Goal: Information Seeking & Learning: Understand process/instructions

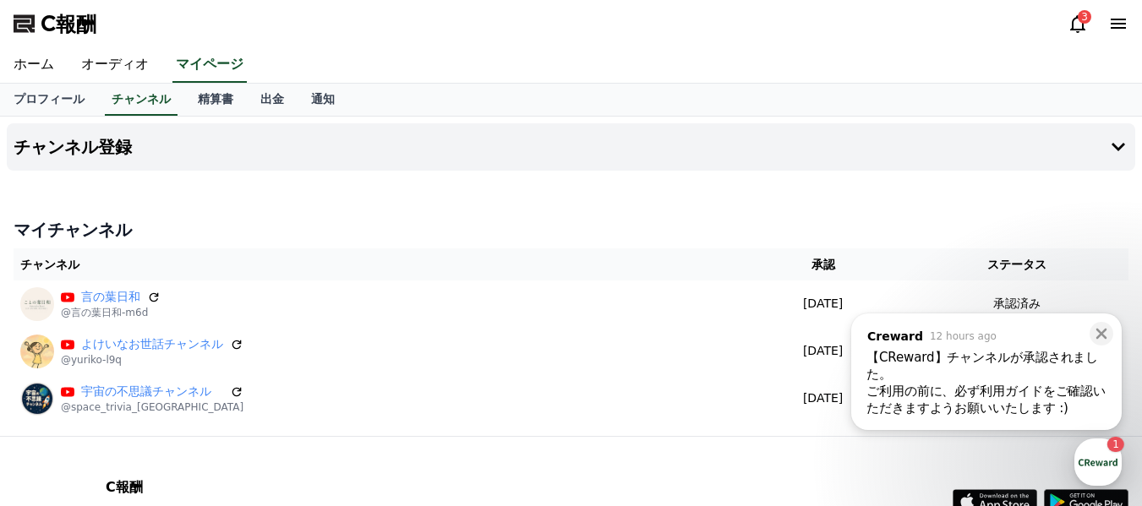
click at [654, 261] on th "チャンネル" at bounding box center [377, 264] width 727 height 32
click at [1105, 332] on icon at bounding box center [1101, 333] width 17 height 17
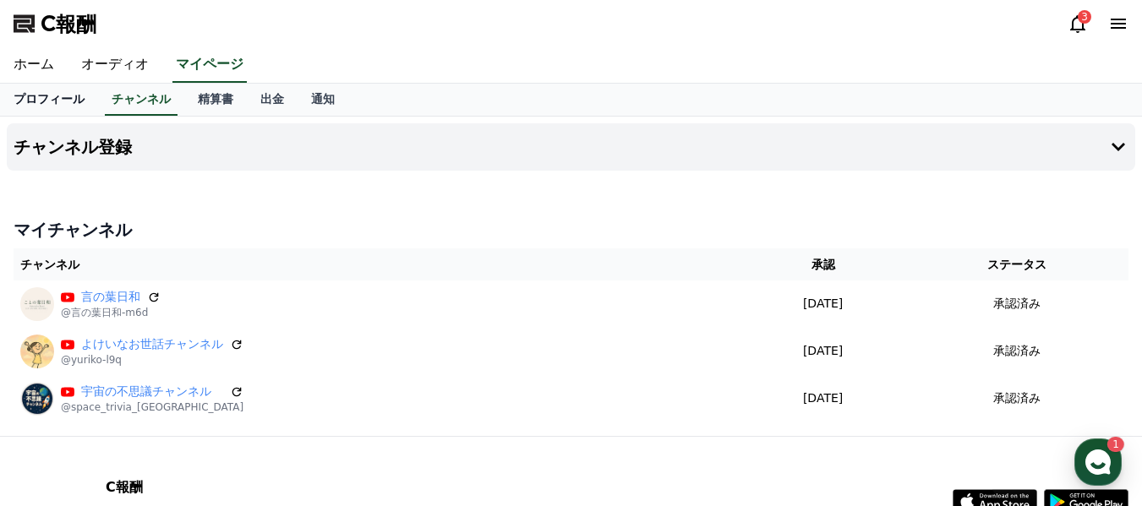
click at [44, 95] on font "プロフィール" at bounding box center [49, 99] width 71 height 14
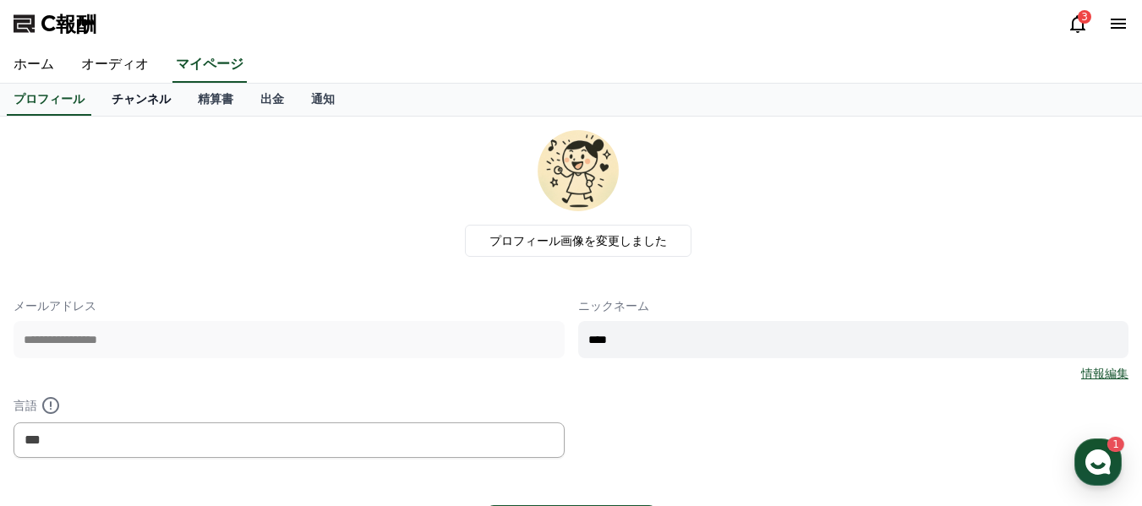
click at [112, 98] on font "チャンネル" at bounding box center [141, 99] width 59 height 14
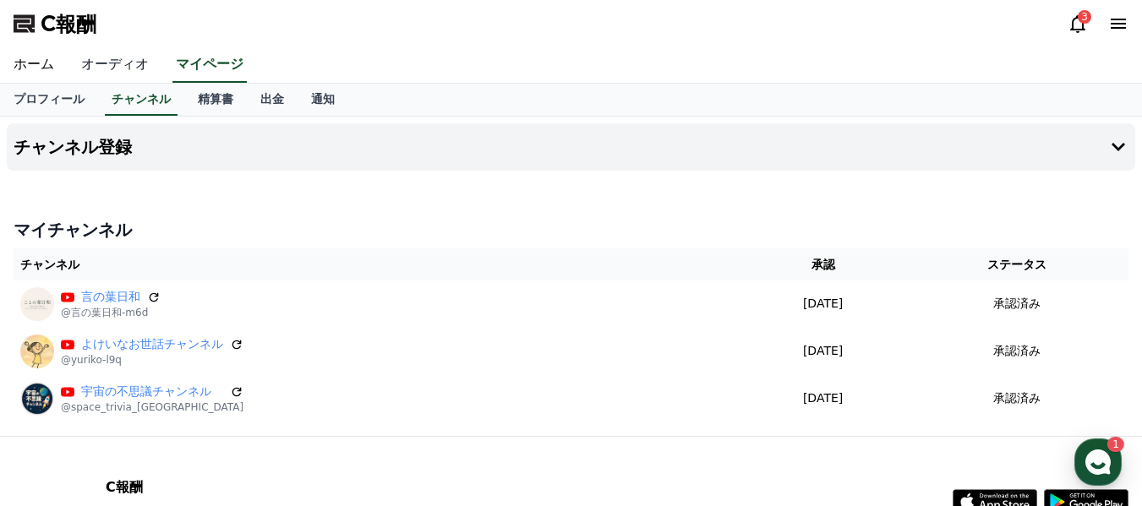
click at [105, 59] on font "オーディオ" at bounding box center [115, 64] width 68 height 16
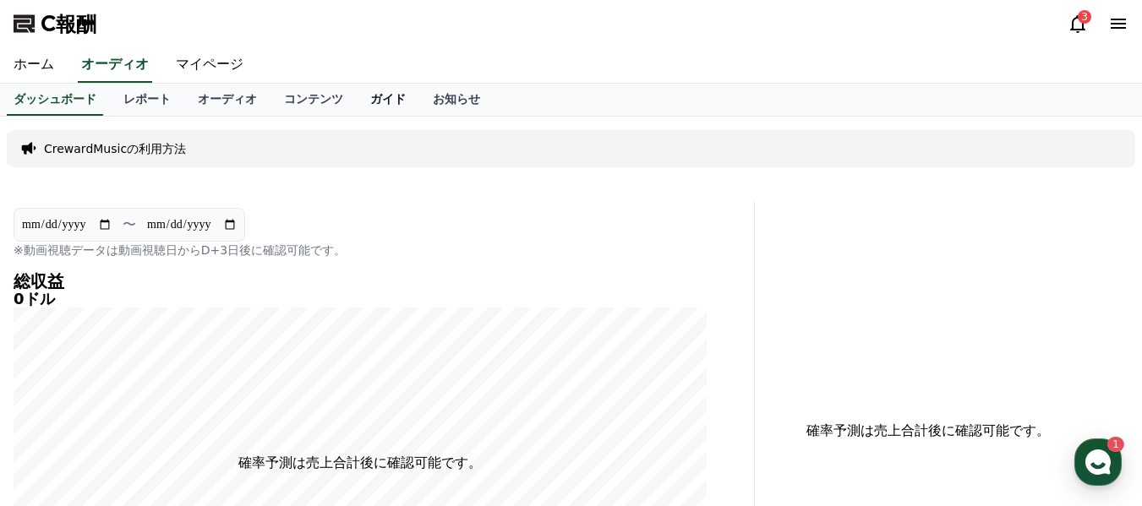
click at [370, 101] on font "ガイド" at bounding box center [387, 99] width 35 height 14
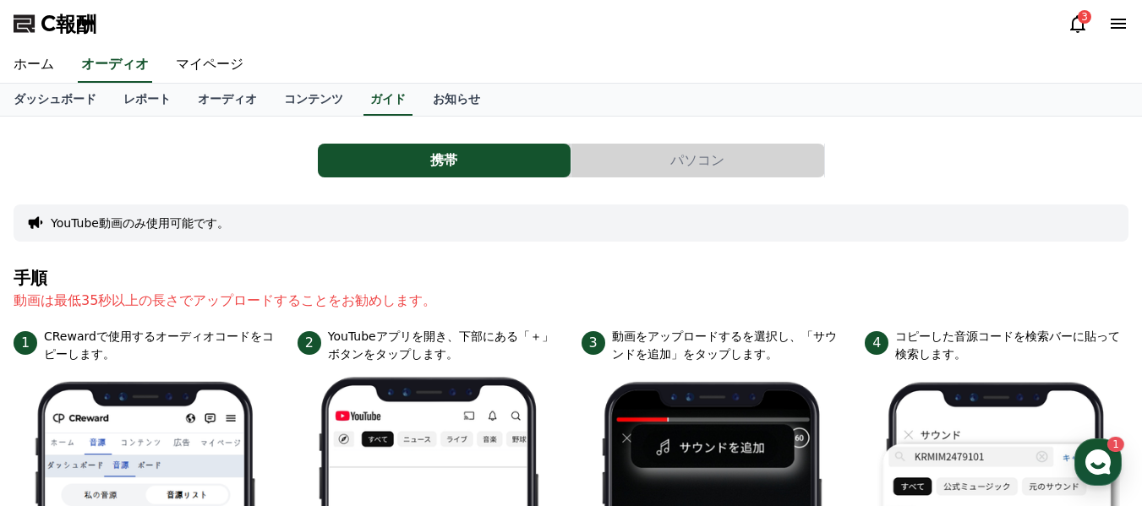
click at [657, 165] on button "パソコン" at bounding box center [697, 161] width 253 height 34
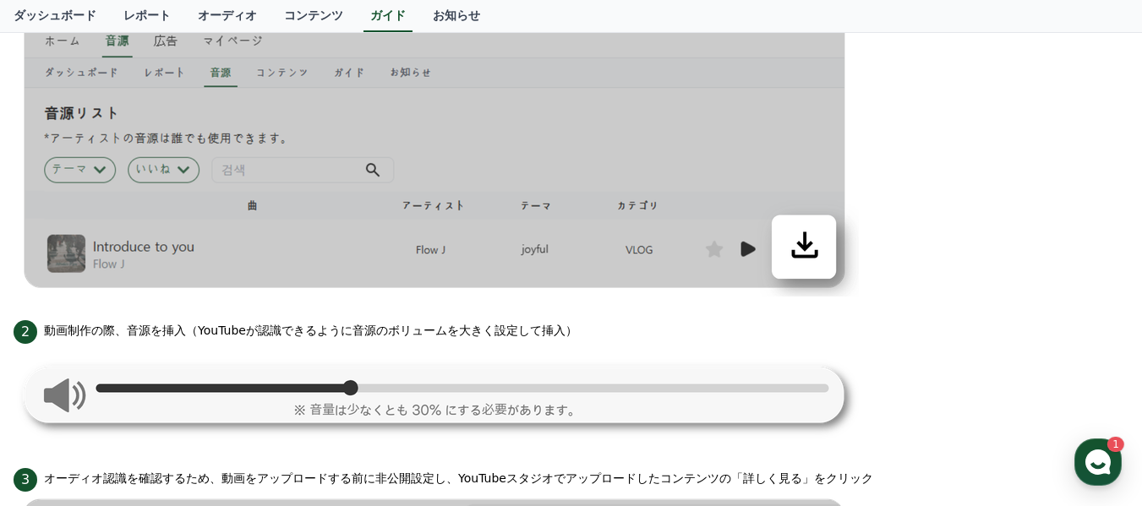
scroll to position [641, 0]
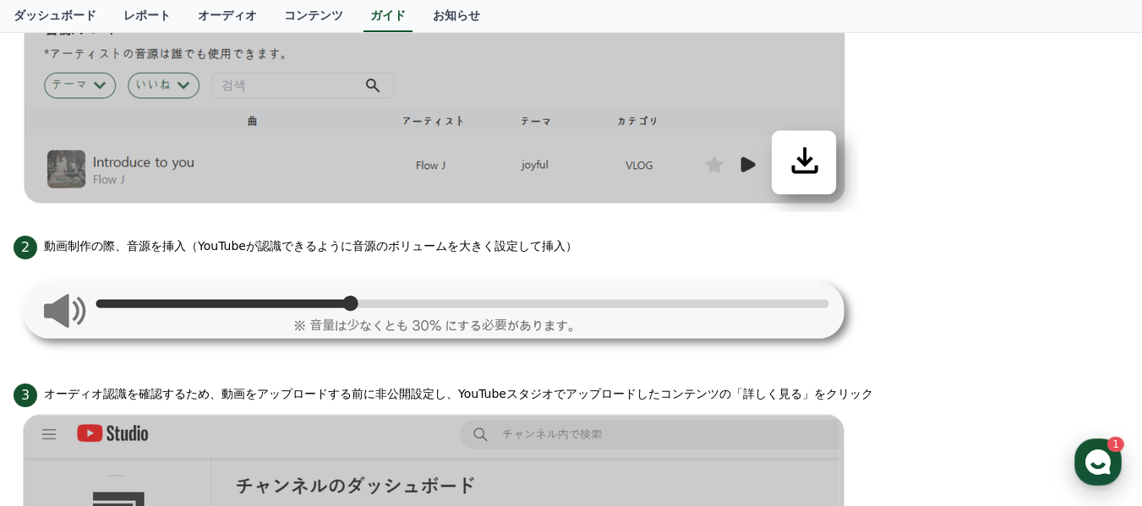
click at [1109, 455] on icon "button" at bounding box center [1097, 462] width 30 height 30
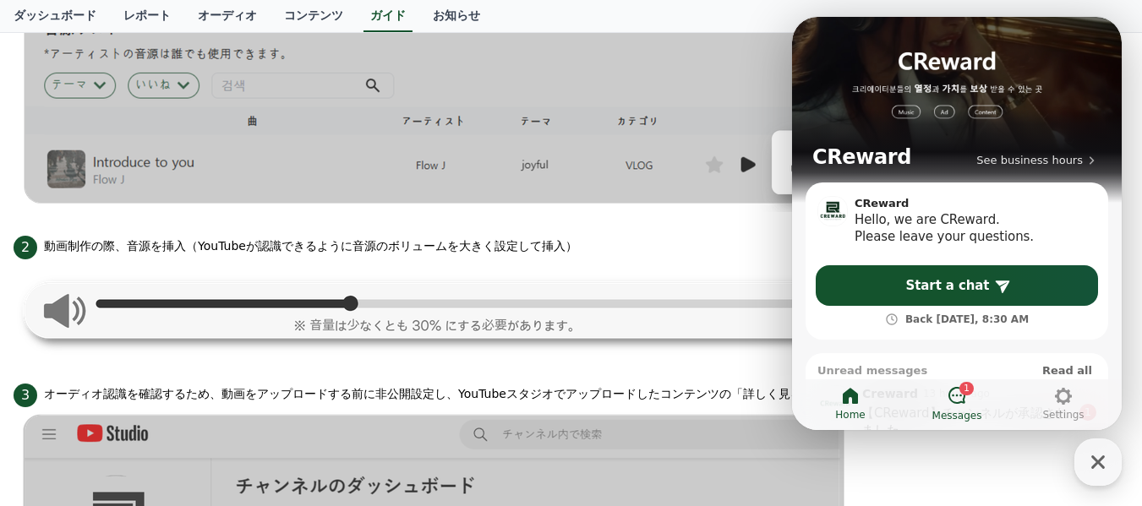
click at [954, 397] on icon at bounding box center [956, 395] width 20 height 20
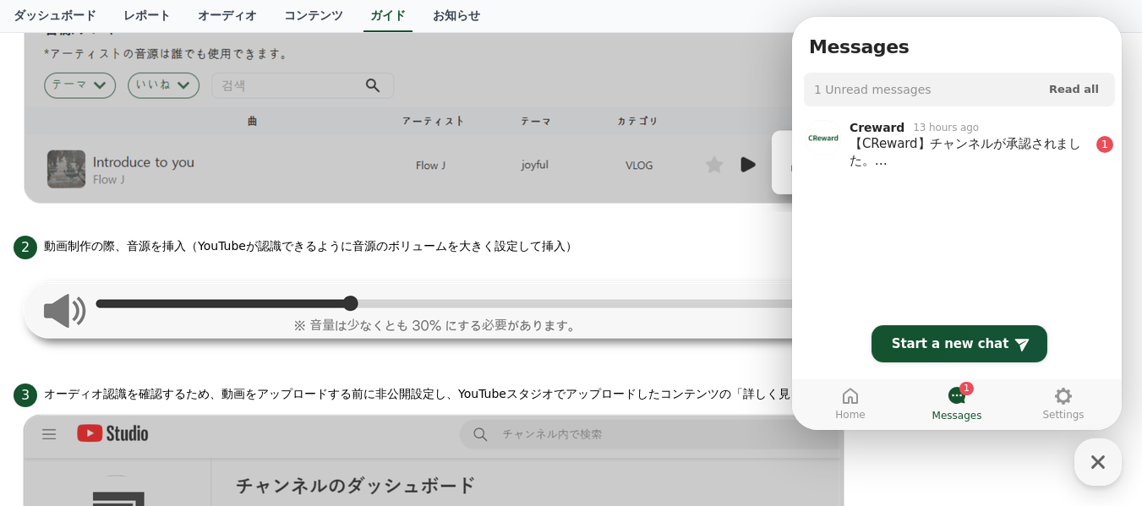
click at [909, 257] on ol "Creward 13 hours ago 【CReward】チャンネルが承認されました。 ご利用の前に、必ず利用ガイドをご確認いただきますようお願いいたします…" at bounding box center [959, 226] width 335 height 232
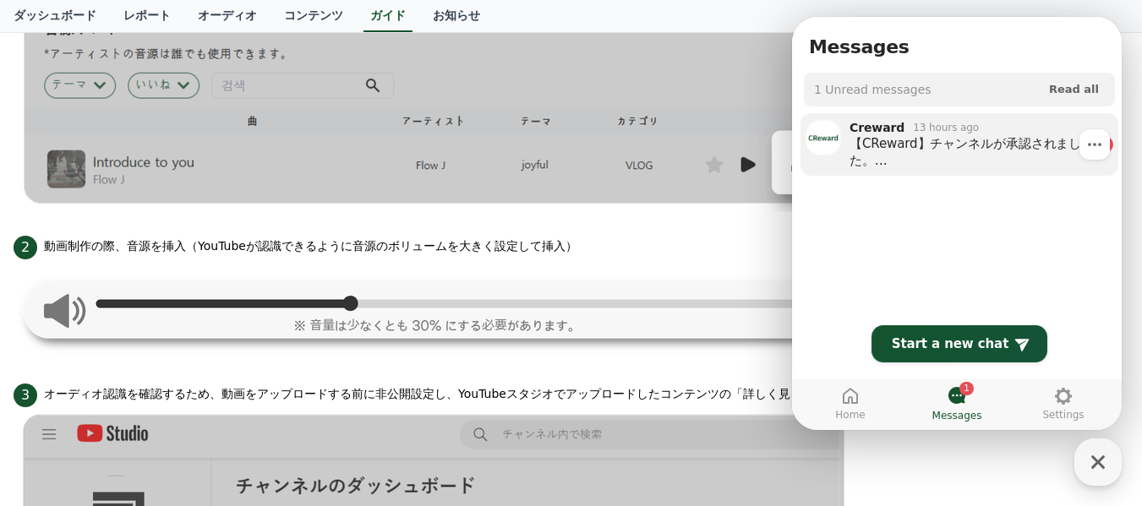
click at [992, 140] on div "【CReward】チャンネルが承認されました。 ご利用の前に、必ず利用ガイドをご確認いただきますようお願いいたします :) CReward利用ガイド http…" at bounding box center [969, 152] width 240 height 34
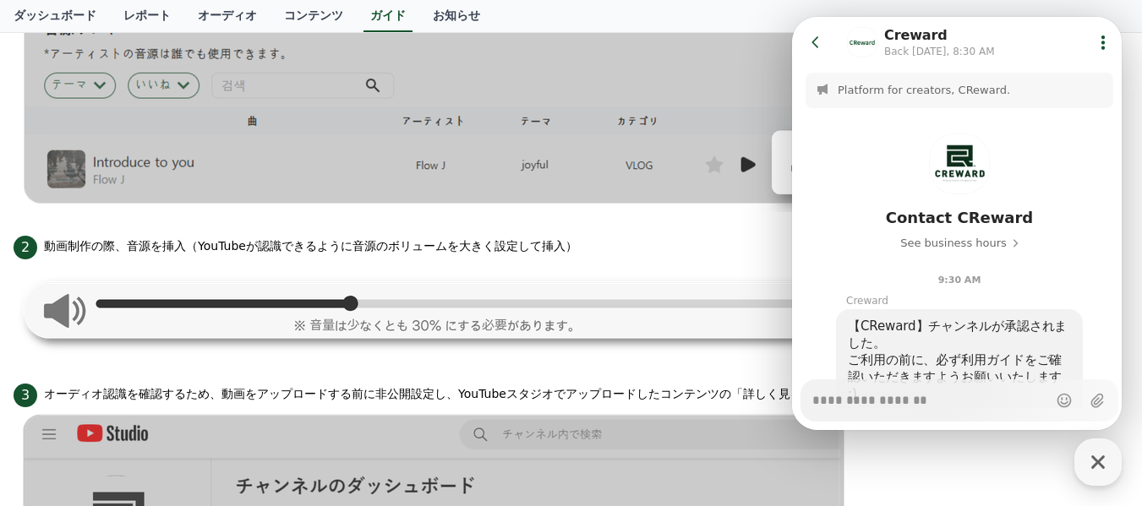
scroll to position [283, 0]
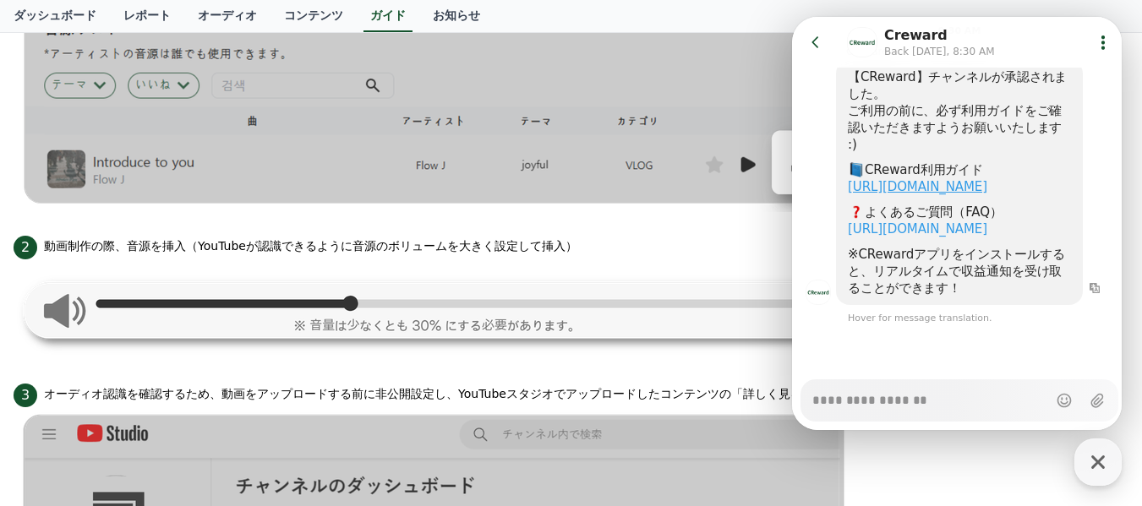
click at [964, 179] on link "https://creward.net/music/guide/android" at bounding box center [917, 186] width 139 height 15
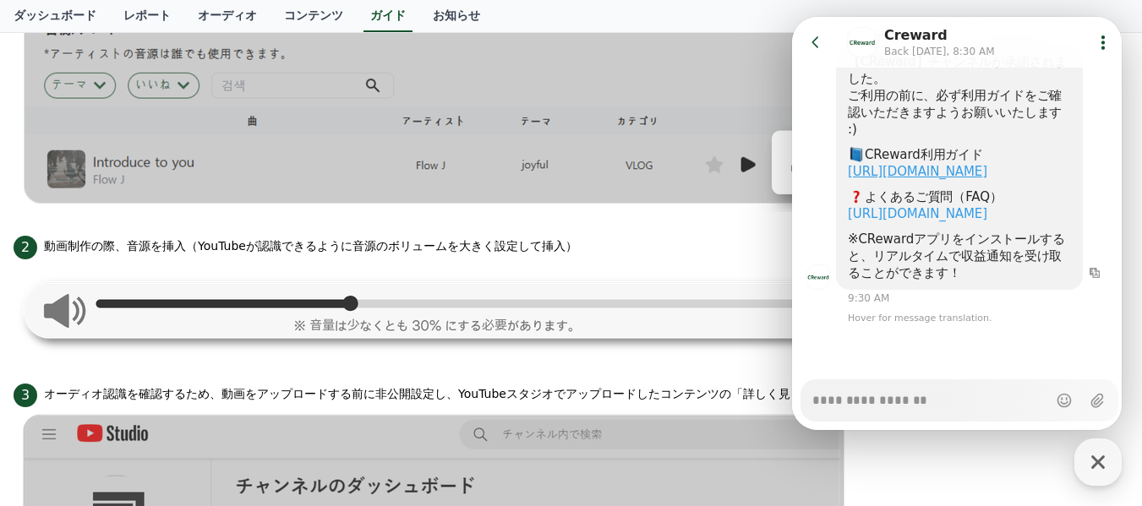
scroll to position [298, 0]
click at [936, 206] on link "https://creward.net/music/notice/faq" at bounding box center [917, 213] width 139 height 15
type textarea "*"
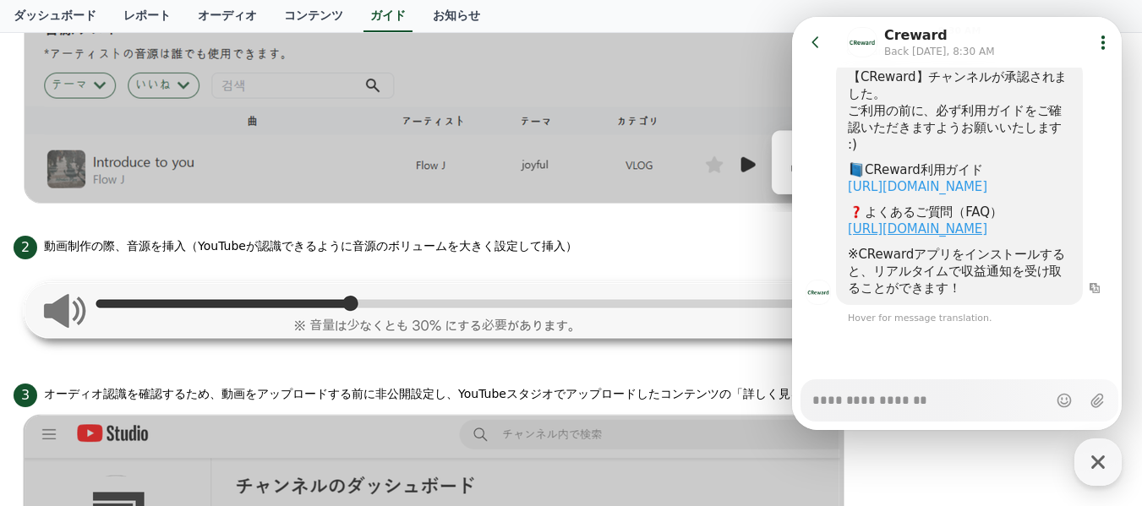
scroll to position [283, 0]
click at [813, 44] on icon at bounding box center [815, 42] width 17 height 17
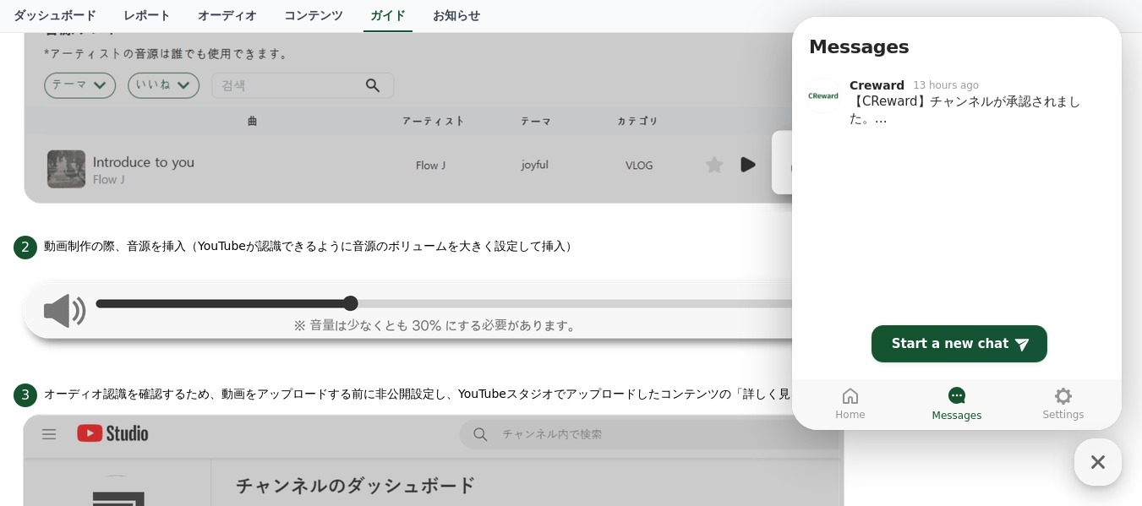
click at [1101, 465] on icon "button" at bounding box center [1098, 462] width 14 height 14
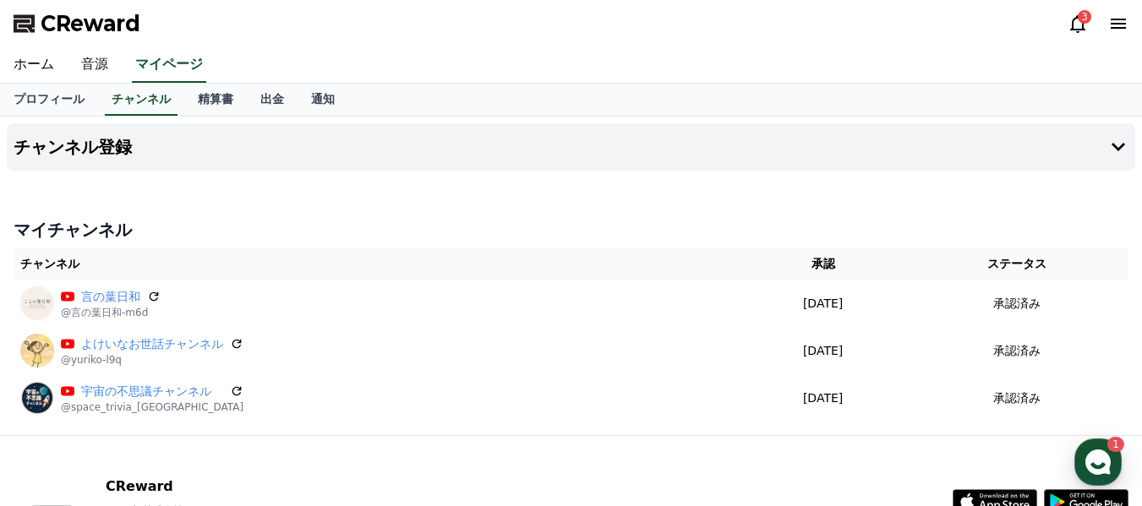
click at [86, 67] on link "音源" at bounding box center [95, 64] width 54 height 35
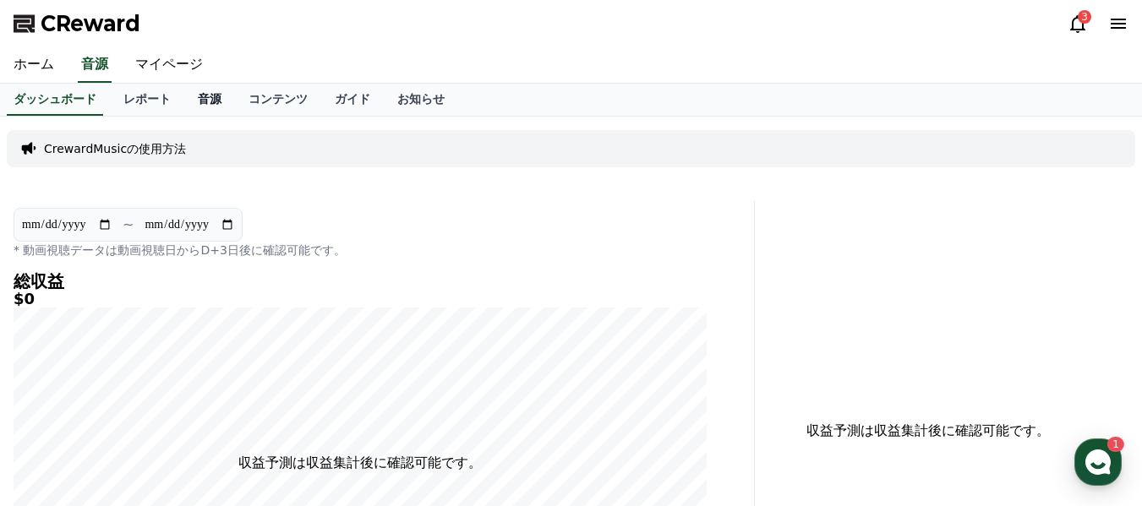
click at [184, 101] on link "音源" at bounding box center [209, 100] width 51 height 32
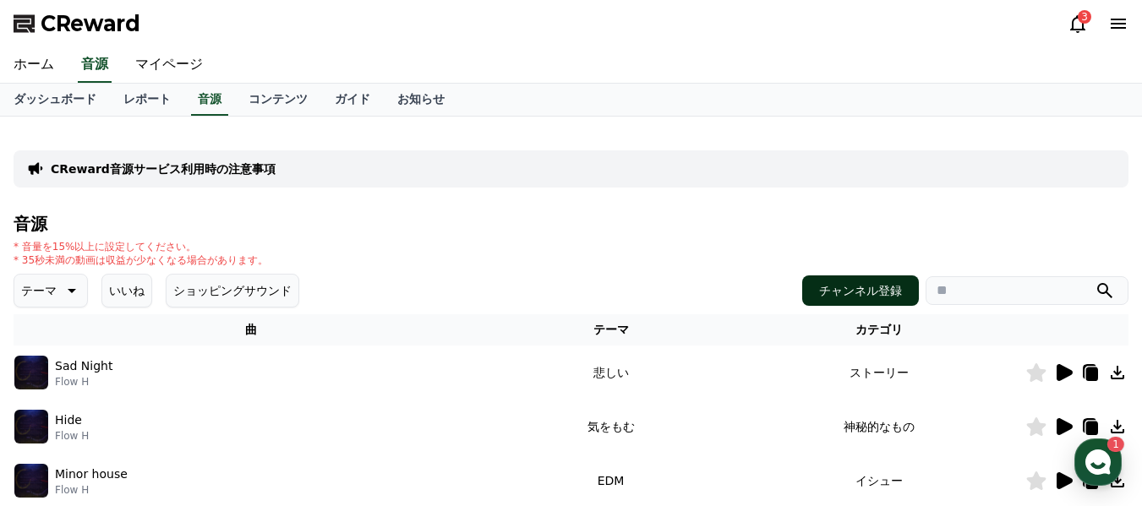
click at [875, 288] on button "チャンネル登録" at bounding box center [860, 290] width 117 height 30
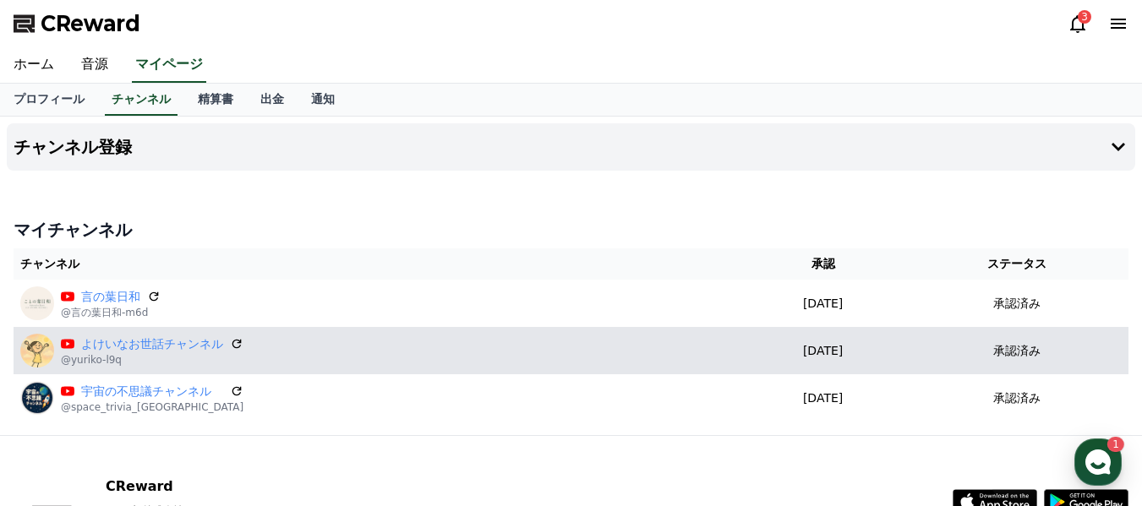
click at [856, 352] on p "2025-08-22" at bounding box center [822, 351] width 151 height 18
click at [793, 349] on p "2025-08-22" at bounding box center [822, 351] width 151 height 18
click at [90, 351] on link "よけいなお世話チャンネル" at bounding box center [152, 344] width 142 height 18
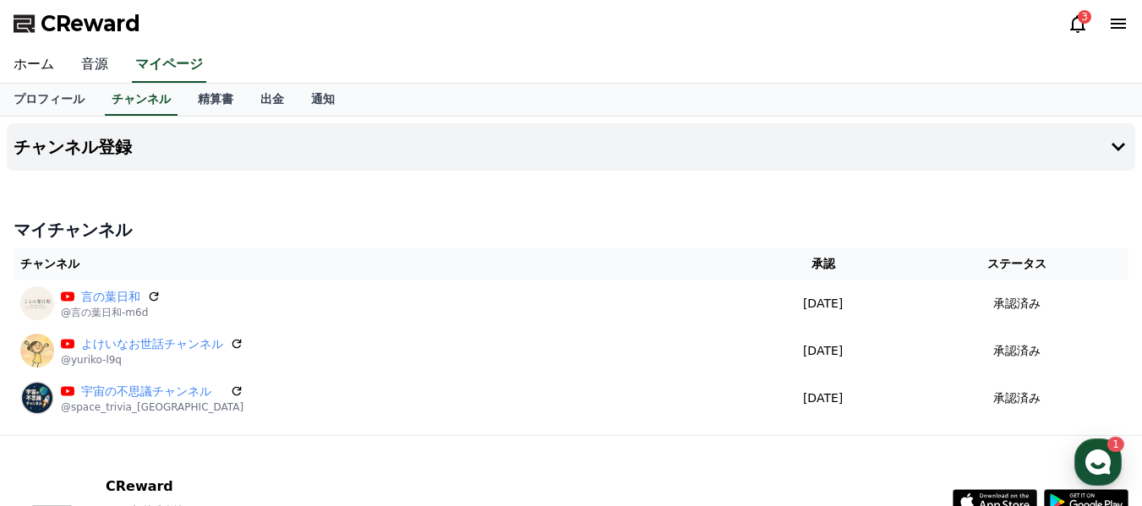
click at [84, 68] on link "音源" at bounding box center [95, 64] width 54 height 35
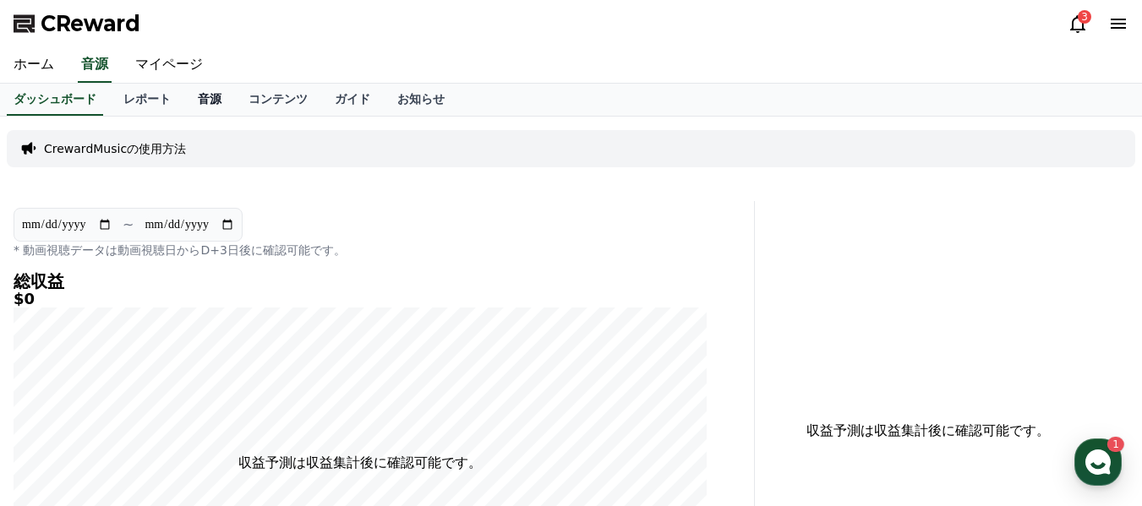
click at [184, 98] on link "音源" at bounding box center [209, 100] width 51 height 32
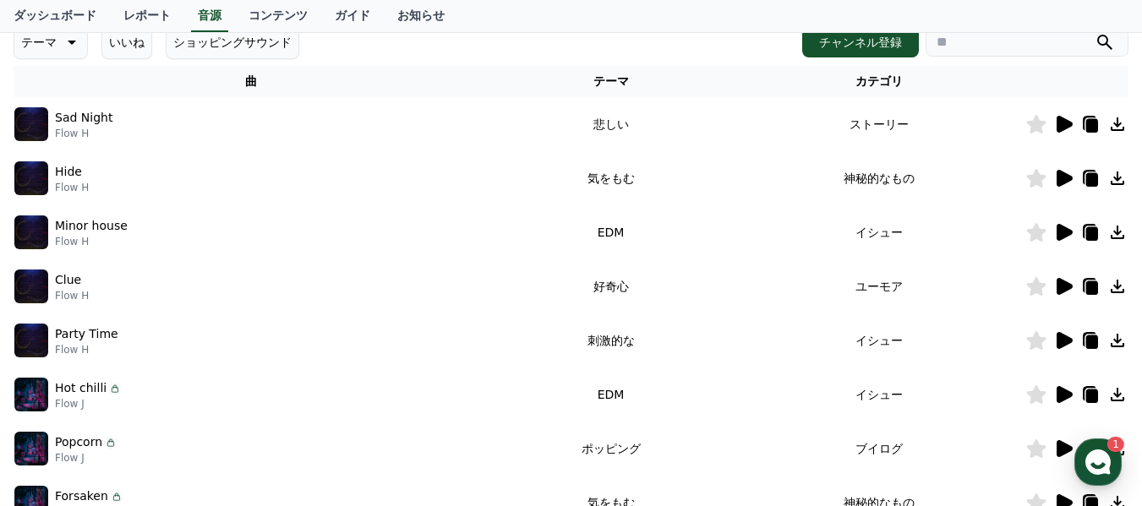
scroll to position [254, 0]
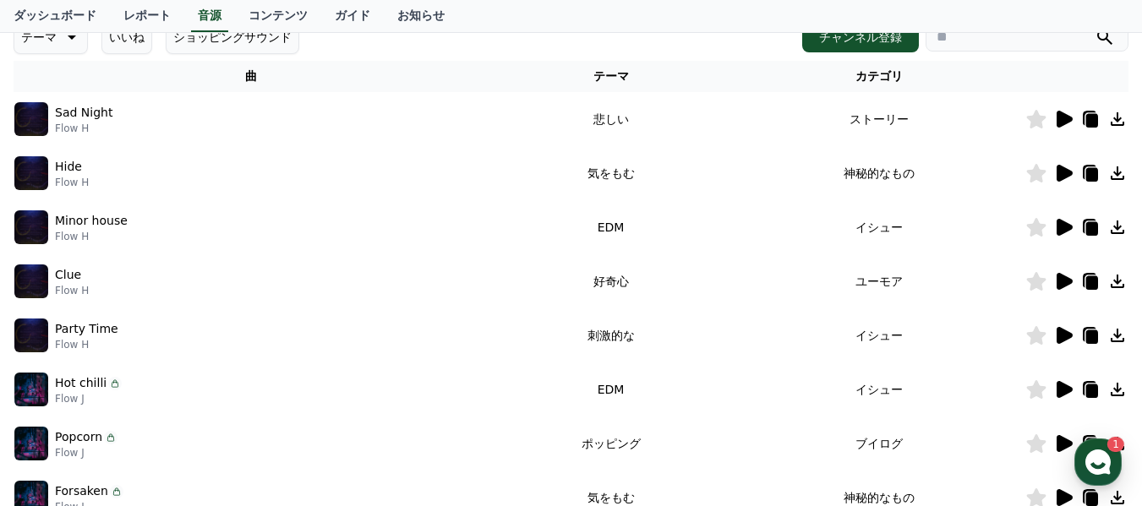
click at [1065, 275] on icon at bounding box center [1063, 281] width 20 height 20
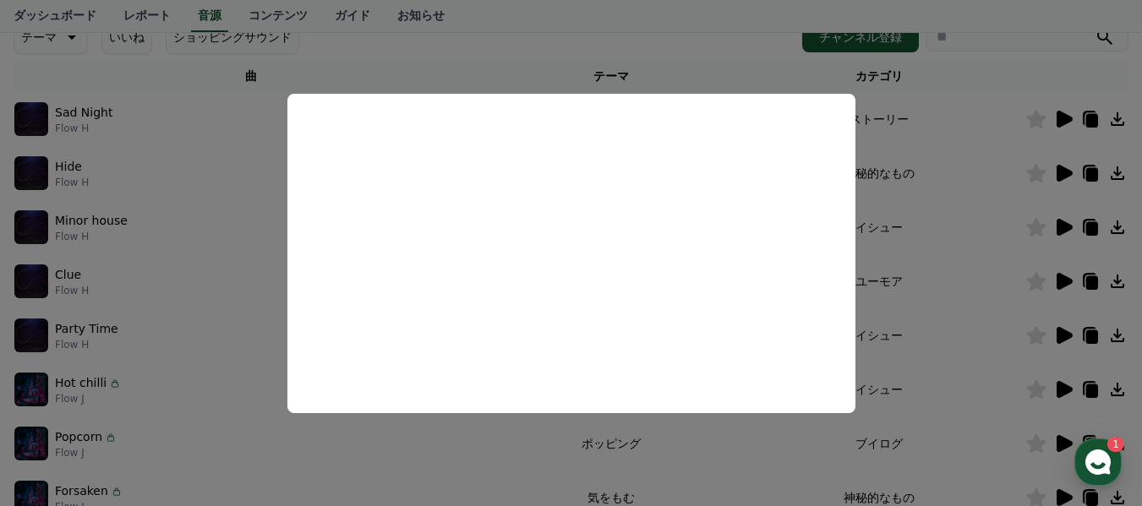
click at [911, 311] on button "close modal" at bounding box center [571, 253] width 1142 height 506
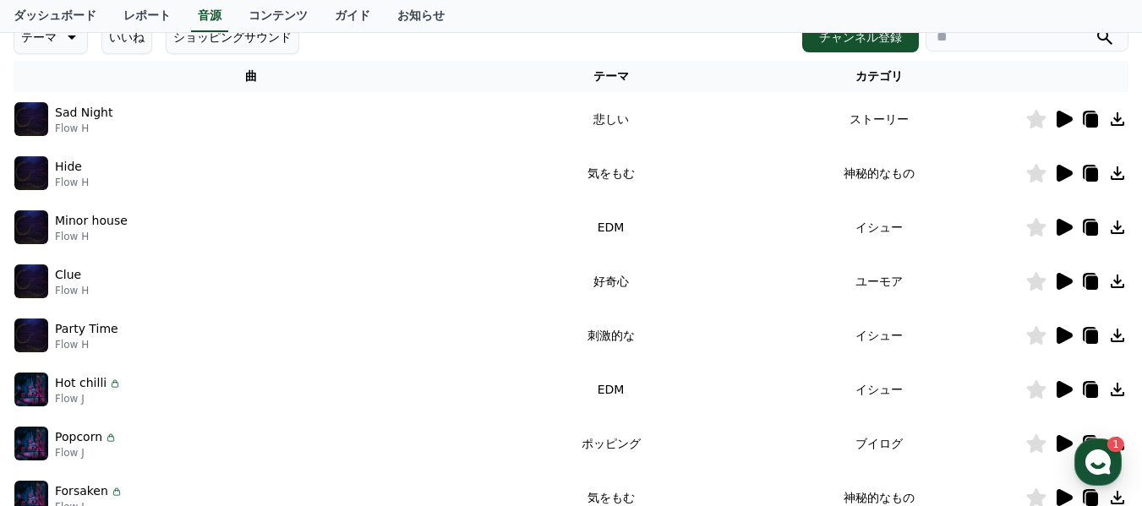
click at [1119, 281] on icon at bounding box center [1117, 281] width 20 height 20
click at [1090, 281] on icon at bounding box center [1092, 283] width 12 height 14
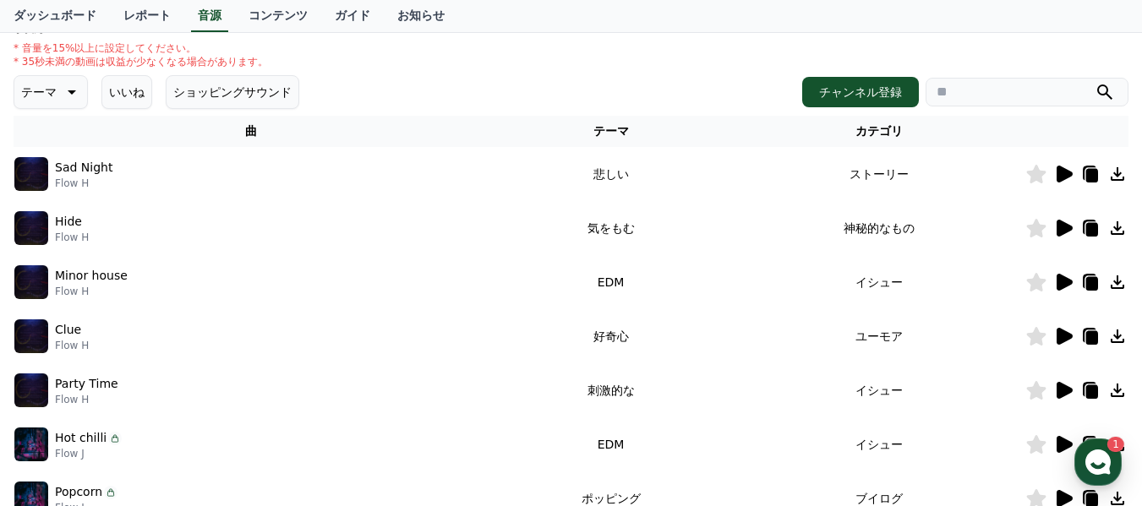
scroll to position [169, 0]
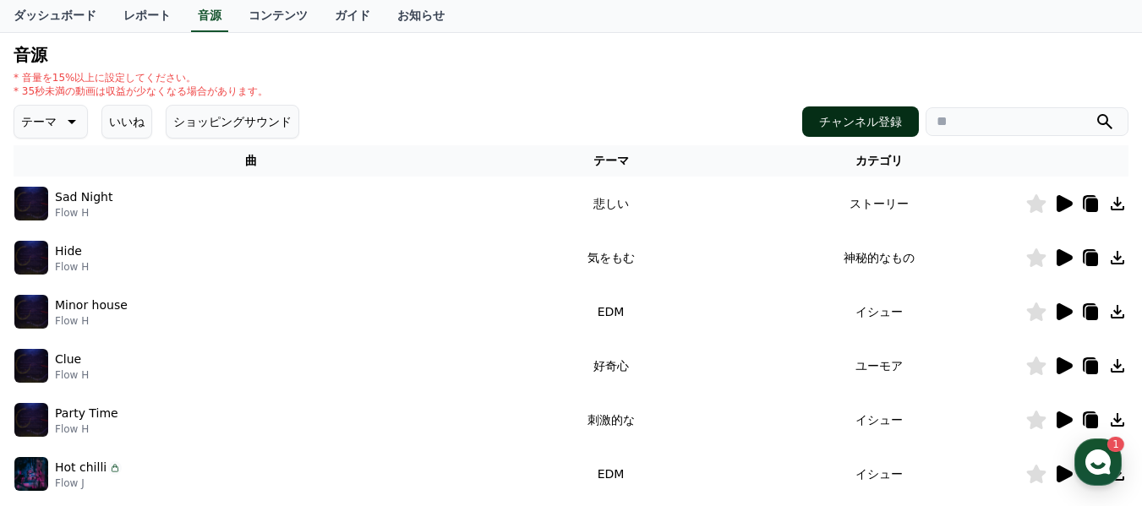
click at [904, 121] on button "チャンネル登録" at bounding box center [860, 121] width 117 height 30
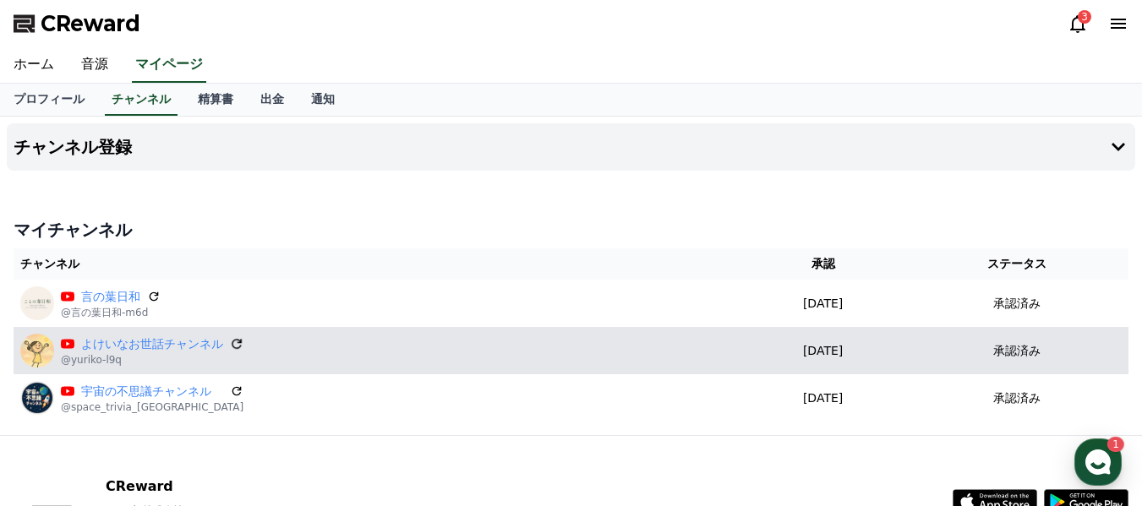
click at [232, 344] on icon at bounding box center [237, 344] width 10 height 10
click at [159, 343] on link "よけいなお世話チャンネル" at bounding box center [152, 344] width 142 height 18
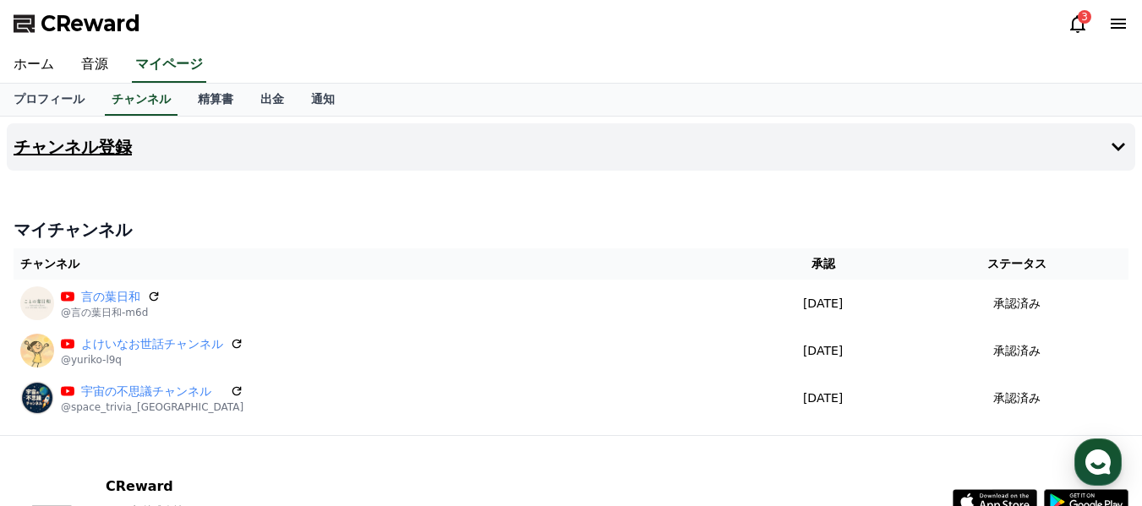
click at [1120, 146] on icon at bounding box center [1118, 147] width 14 height 8
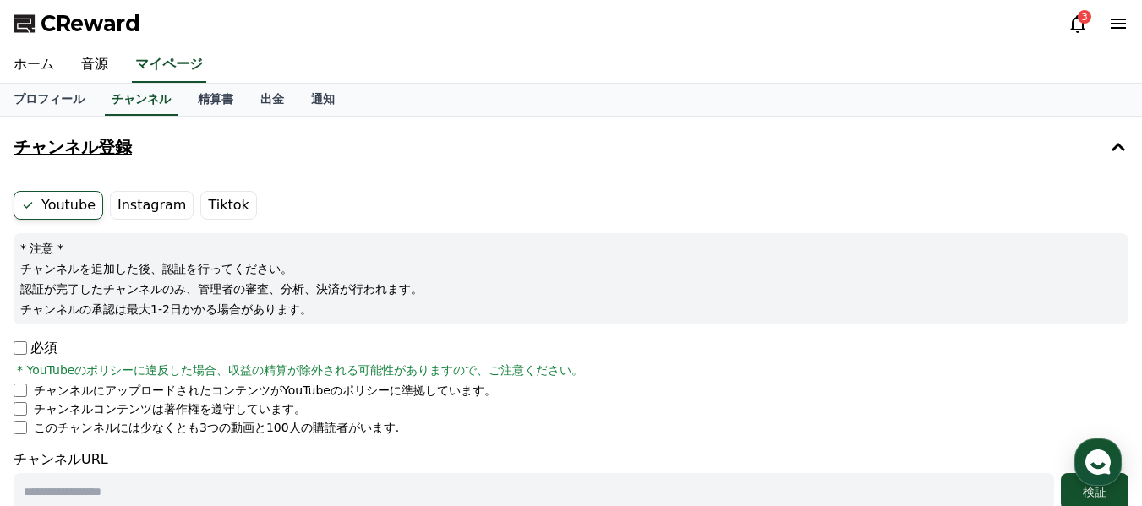
click at [137, 200] on label "Instagram" at bounding box center [152, 205] width 84 height 29
click at [137, 210] on label "Instagram" at bounding box center [152, 205] width 84 height 29
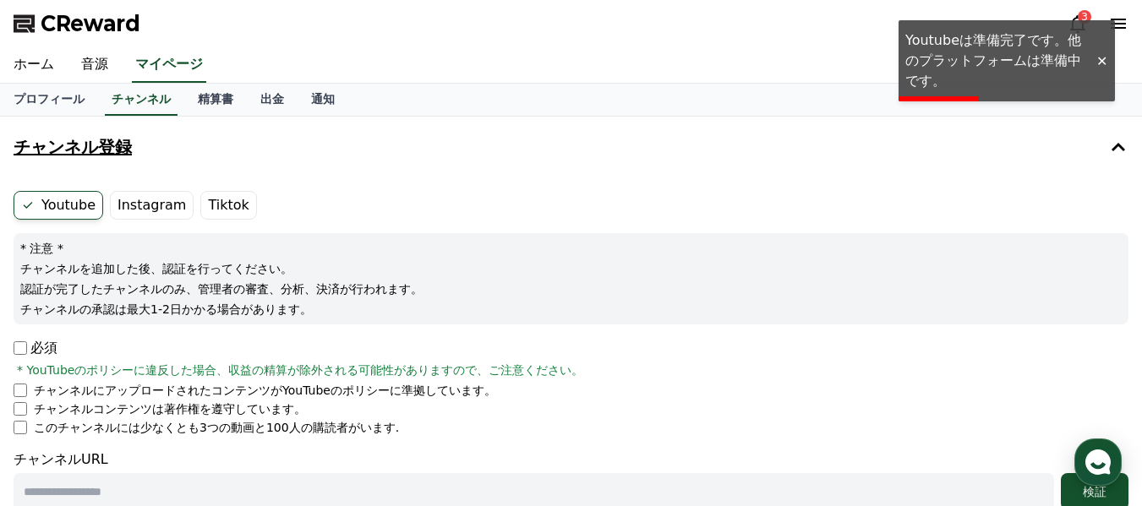
click at [825, 150] on button "チャンネル登録" at bounding box center [571, 146] width 1128 height 47
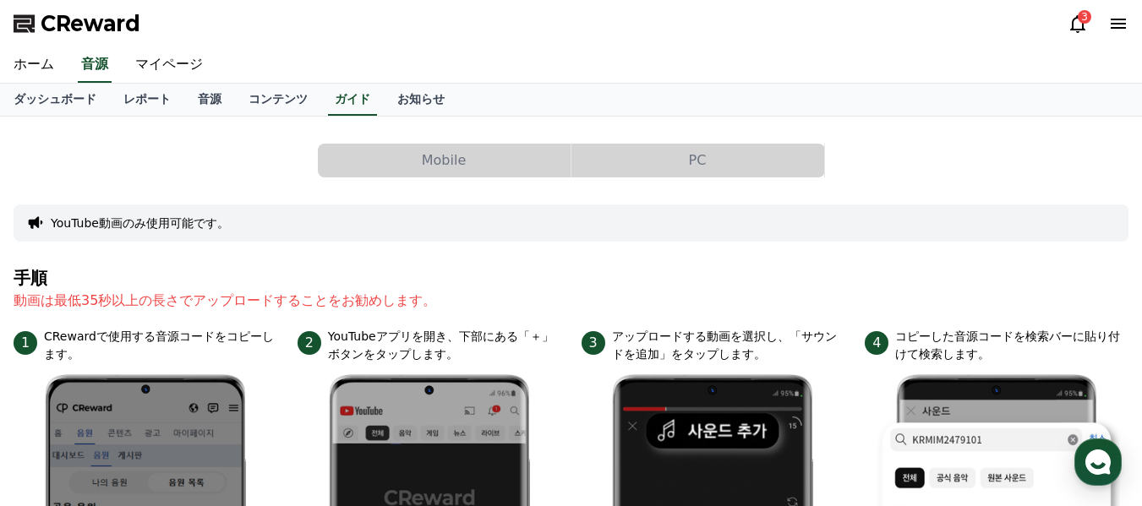
click at [701, 158] on button "PC" at bounding box center [697, 161] width 253 height 34
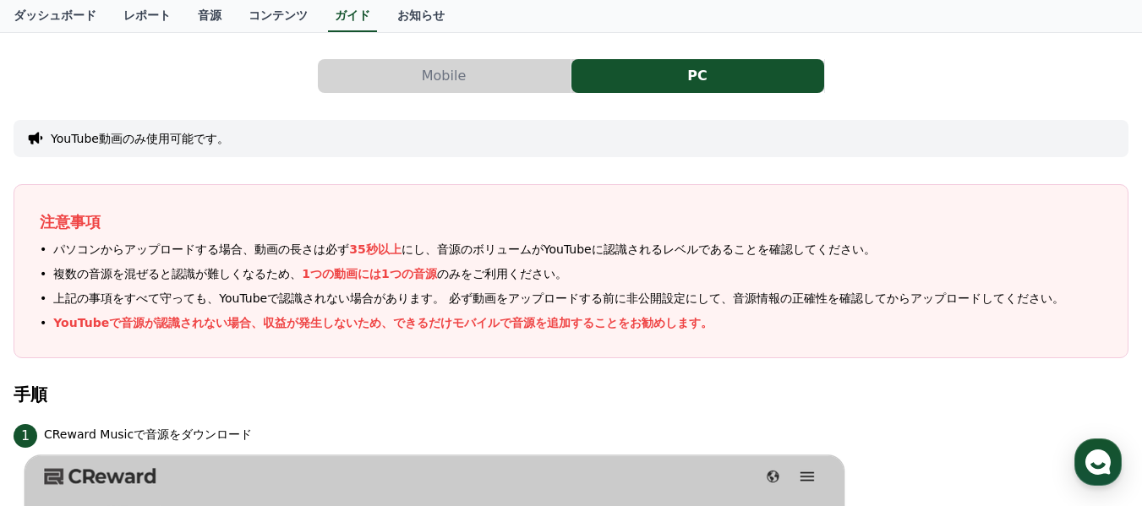
scroll to position [169, 0]
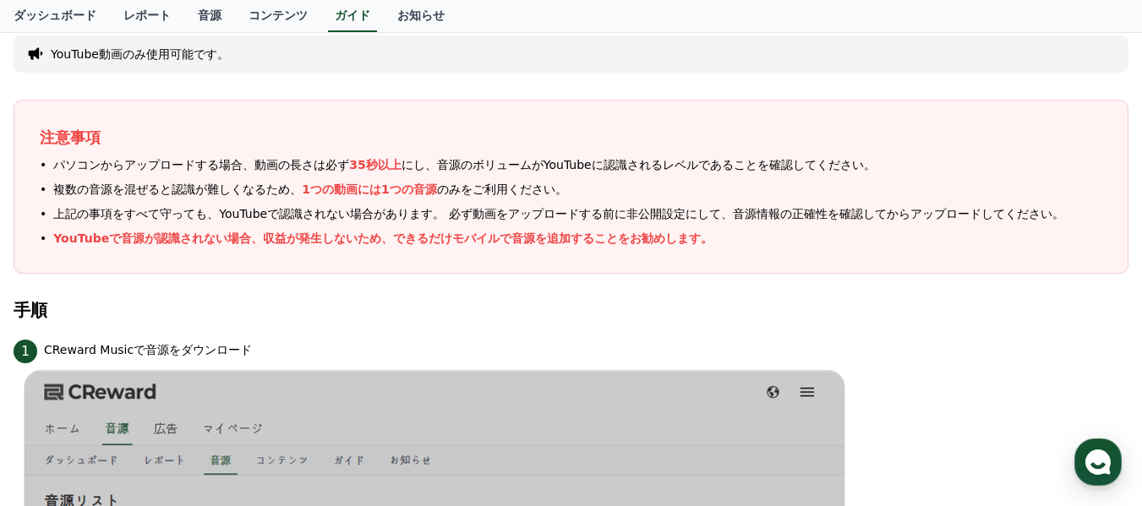
click at [169, 243] on div "注意事項 パソコンからアップロードする場合、動画の長さは必ず 35秒以上 にし、音源のボリュームがYouTubeに認識されるレベルであることを確認してください…" at bounding box center [571, 187] width 1115 height 174
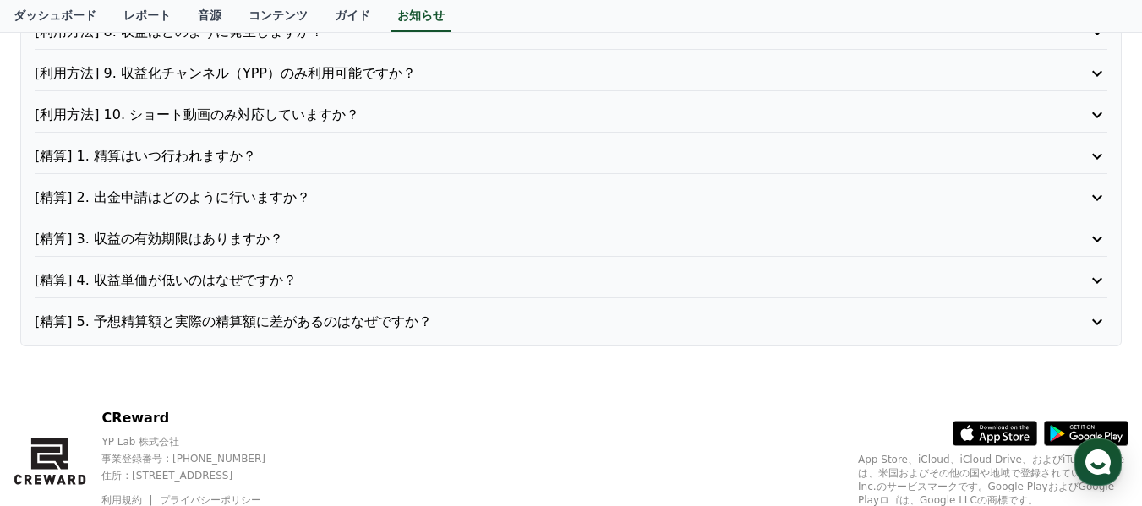
scroll to position [564, 0]
